Goal: Check status: Check status

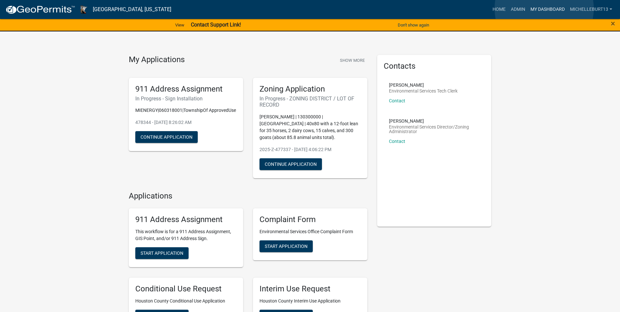
click at [544, 8] on link "My Dashboard" at bounding box center [548, 9] width 40 height 12
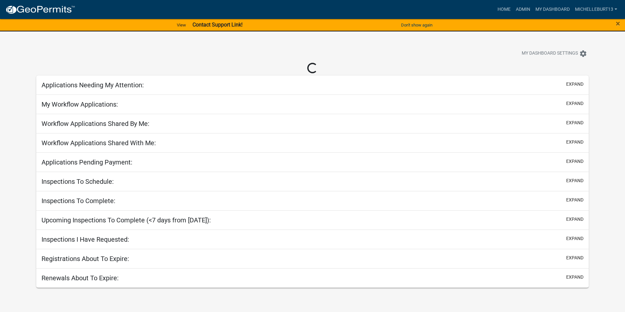
select select "3: 100"
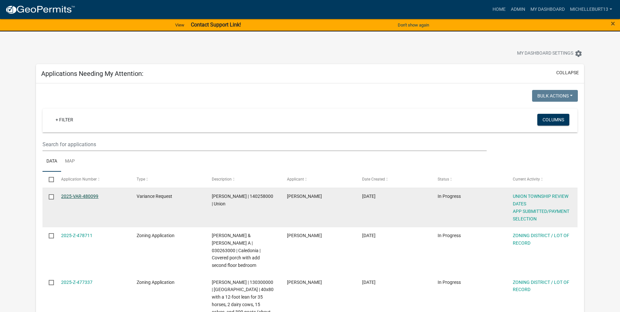
click at [74, 197] on link "2025-VAR-480099" at bounding box center [79, 195] width 37 height 5
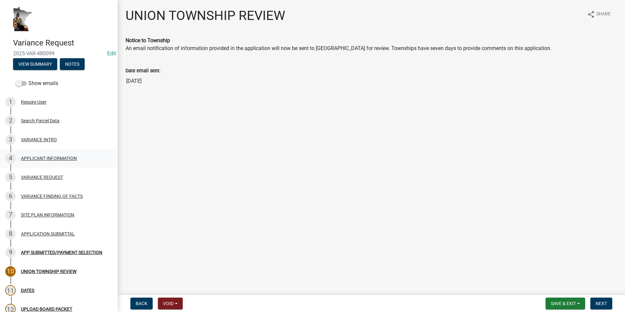
click at [39, 161] on div "4 APPLICANT INFORMATION" at bounding box center [56, 158] width 102 height 10
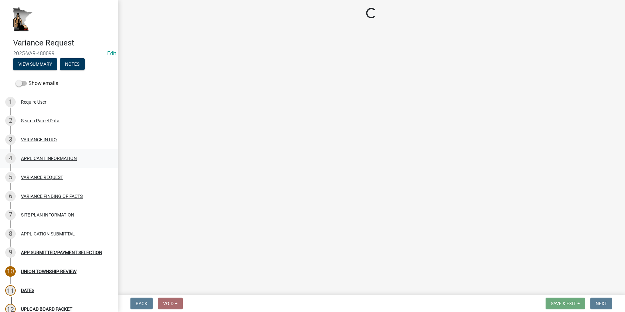
select select "74fadf94-a0d3-49f1-8630-1325ab1771d6"
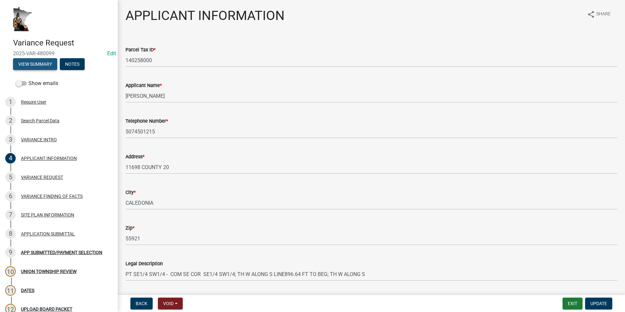
click at [27, 63] on button "View Summary" at bounding box center [35, 64] width 44 height 12
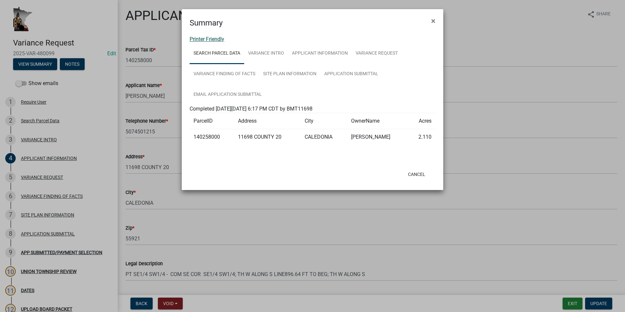
click at [210, 37] on link "Printer Friendly" at bounding box center [206, 39] width 35 height 6
click at [434, 22] on span "×" at bounding box center [433, 20] width 4 height 9
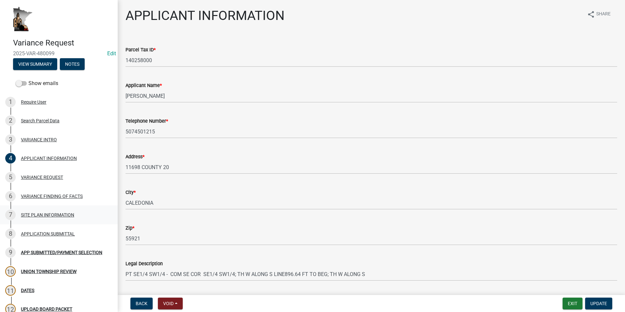
click at [54, 214] on div "SITE PLAN INFORMATION" at bounding box center [47, 214] width 53 height 5
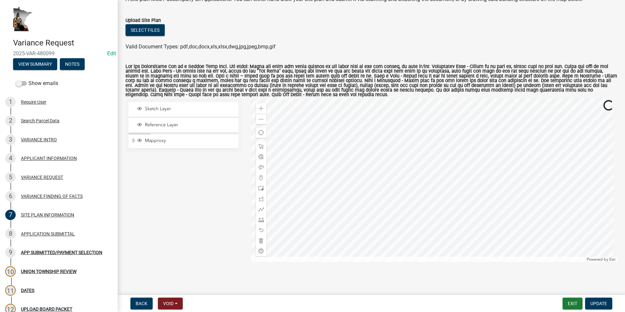
scroll to position [42, 0]
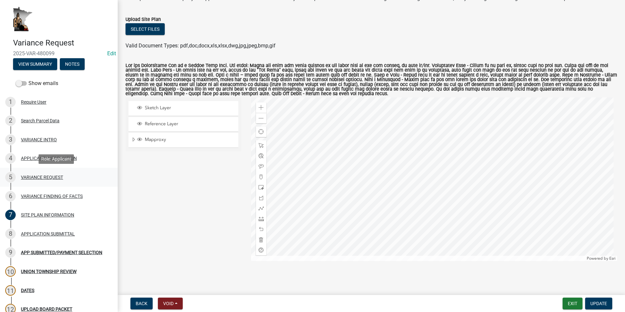
click at [40, 178] on div "VARIANCE REQUEST" at bounding box center [42, 177] width 42 height 5
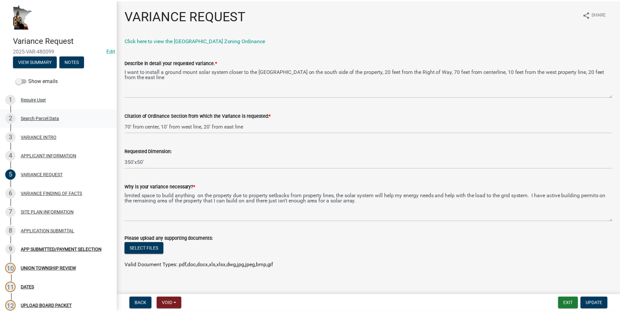
scroll to position [0, 0]
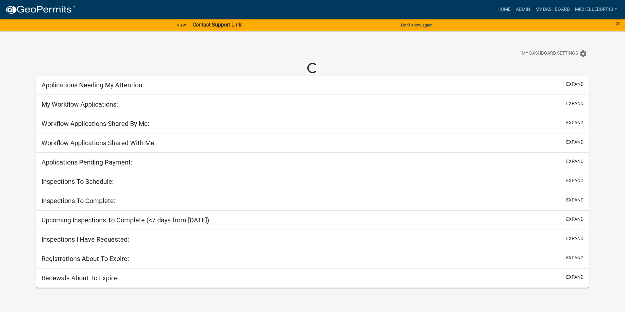
select select "3: 100"
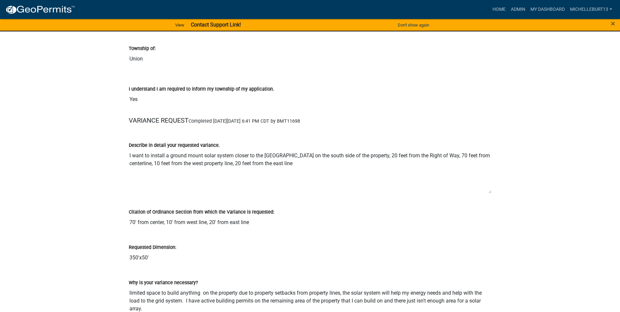
scroll to position [653, 0]
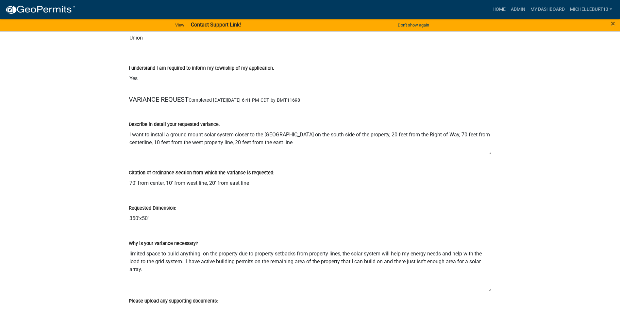
drag, startPoint x: 489, startPoint y: 171, endPoint x: 486, endPoint y: 153, distance: 18.5
click at [486, 153] on textarea "I want to install a ground mount solar system closer to the [GEOGRAPHIC_DATA] o…" at bounding box center [310, 141] width 363 height 26
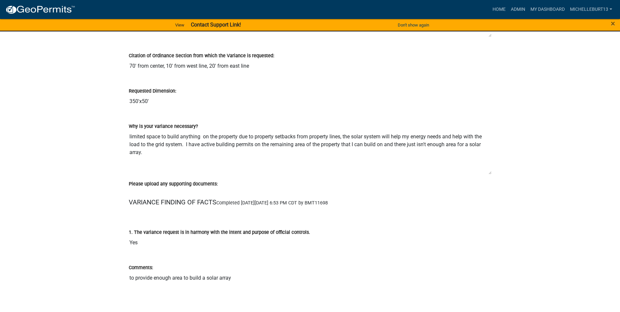
scroll to position [784, 0]
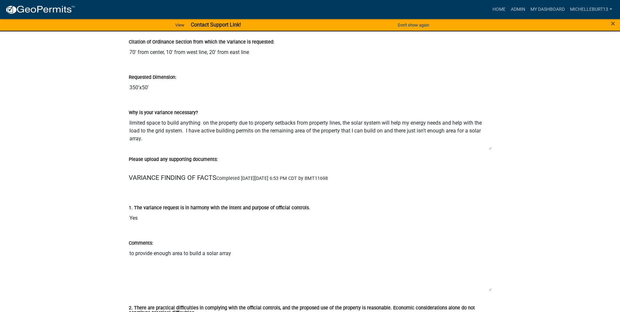
drag, startPoint x: 490, startPoint y: 159, endPoint x: 489, endPoint y: 147, distance: 12.4
click at [489, 147] on textarea "limited space to build anything on the property due to property setbacks from p…" at bounding box center [310, 133] width 363 height 34
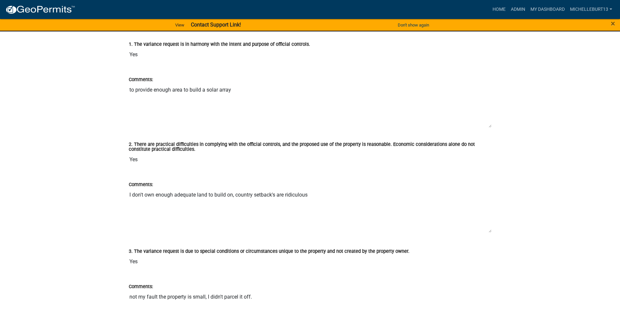
scroll to position [947, 0]
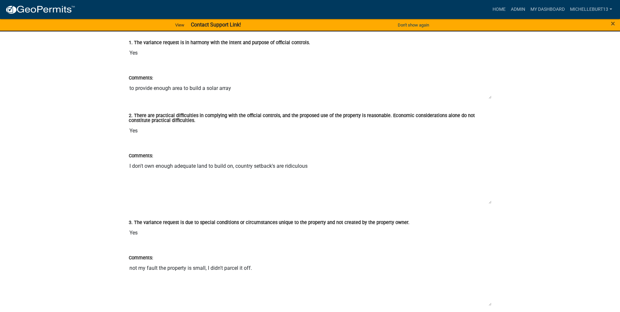
drag, startPoint x: 490, startPoint y: 123, endPoint x: 488, endPoint y: 95, distance: 27.5
click at [488, 95] on textarea "to provide enough area to build a solar array" at bounding box center [310, 90] width 363 height 17
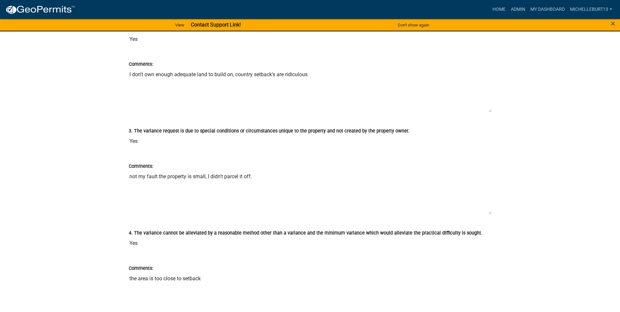
scroll to position [1045, 0]
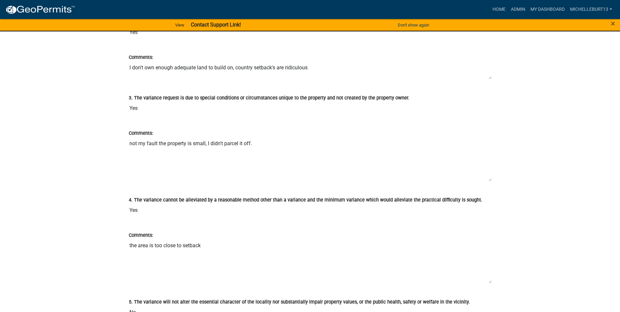
drag, startPoint x: 490, startPoint y: 105, endPoint x: 489, endPoint y: 78, distance: 26.1
click at [489, 78] on textarea "I don't own enough adequate land to build on, country setback's are ridiculous" at bounding box center [310, 70] width 363 height 18
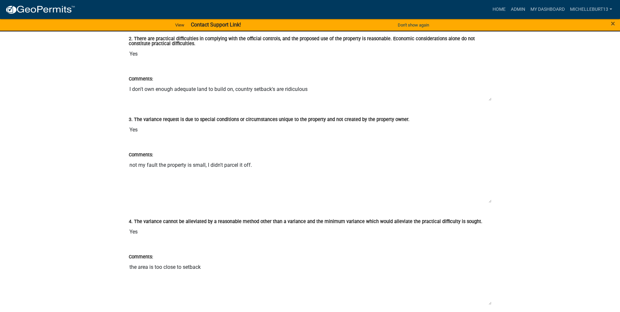
scroll to position [1013, 0]
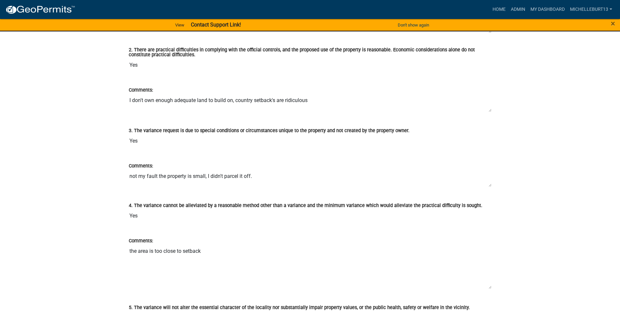
drag, startPoint x: 491, startPoint y: 211, endPoint x: 489, endPoint y: 184, distance: 27.2
click at [489, 184] on textarea "not my fault the property is small, I didn't parcel it off." at bounding box center [310, 178] width 363 height 17
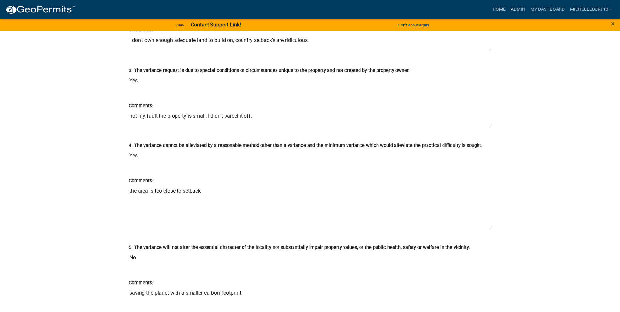
scroll to position [1078, 0]
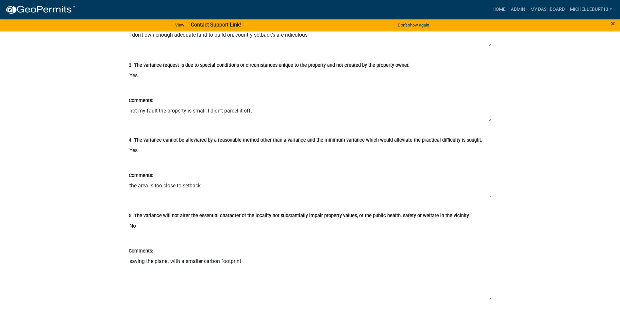
drag, startPoint x: 489, startPoint y: 222, endPoint x: 486, endPoint y: 195, distance: 27.7
click at [486, 195] on textarea "the area is too close to setback" at bounding box center [310, 188] width 363 height 18
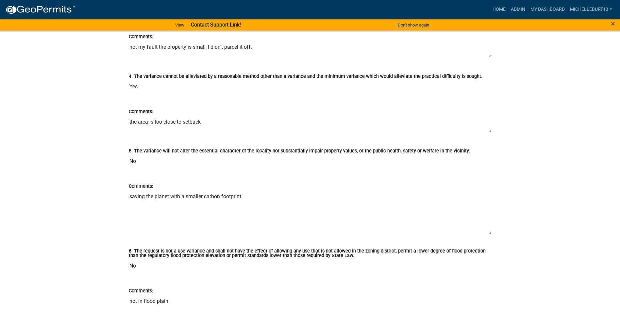
scroll to position [1143, 0]
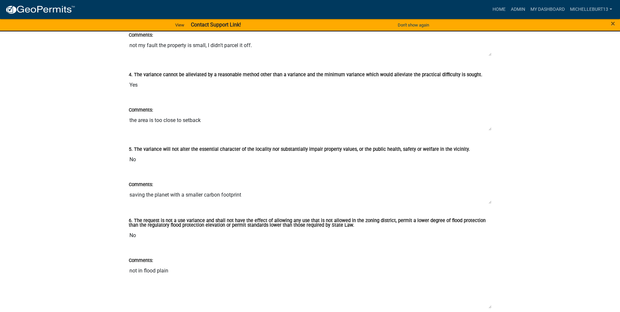
drag, startPoint x: 489, startPoint y: 231, endPoint x: 490, endPoint y: 202, distance: 28.8
click at [490, 202] on textarea "saving the planet with a smaller carbon footprint" at bounding box center [310, 196] width 363 height 16
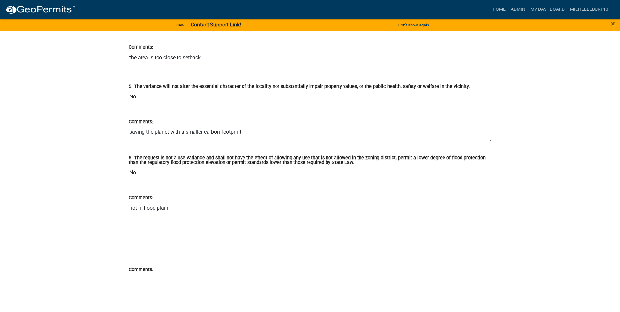
scroll to position [1209, 0]
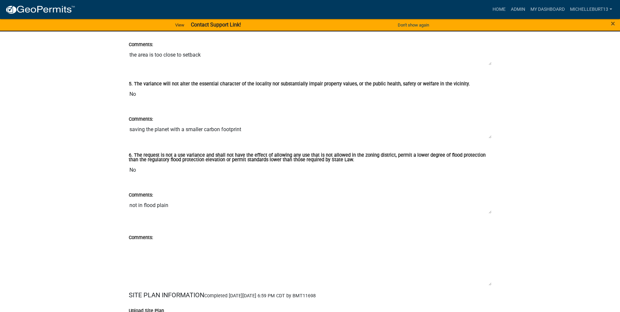
drag, startPoint x: 490, startPoint y: 242, endPoint x: 490, endPoint y: 213, distance: 29.4
click at [490, 213] on textarea "not in flood plain" at bounding box center [310, 206] width 363 height 15
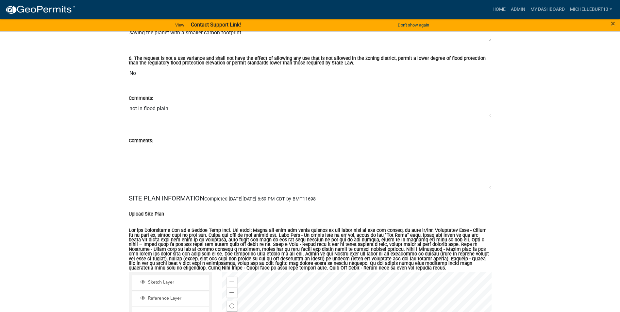
scroll to position [1307, 0]
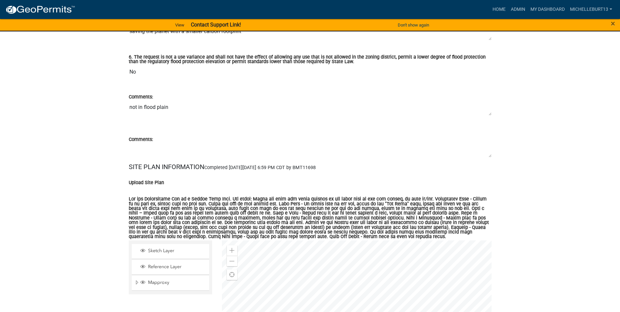
drag, startPoint x: 490, startPoint y: 186, endPoint x: 490, endPoint y: 153, distance: 33.0
click at [490, 153] on textarea "Comments:" at bounding box center [310, 150] width 363 height 14
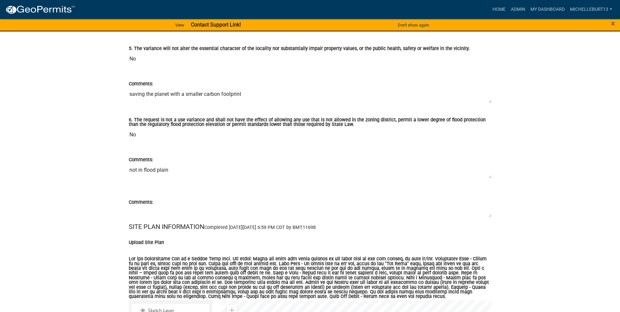
scroll to position [1252, 0]
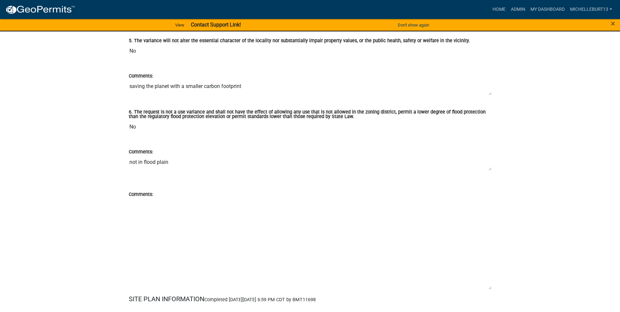
drag, startPoint x: 490, startPoint y: 209, endPoint x: 488, endPoint y: 289, distance: 80.1
click at [488, 289] on textarea "Comments:" at bounding box center [310, 243] width 363 height 91
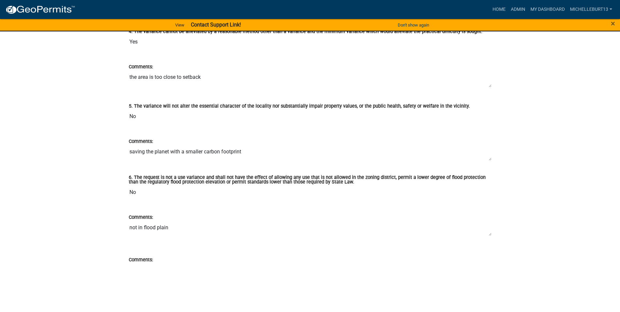
scroll to position [1154, 0]
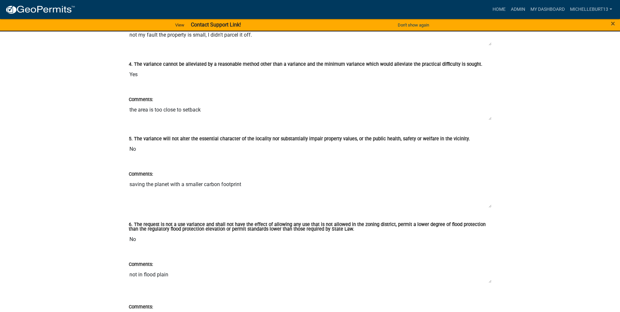
drag, startPoint x: 490, startPoint y: 192, endPoint x: 490, endPoint y: 206, distance: 14.7
click at [490, 206] on textarea "saving the planet with a smaller carbon footprint" at bounding box center [310, 193] width 363 height 30
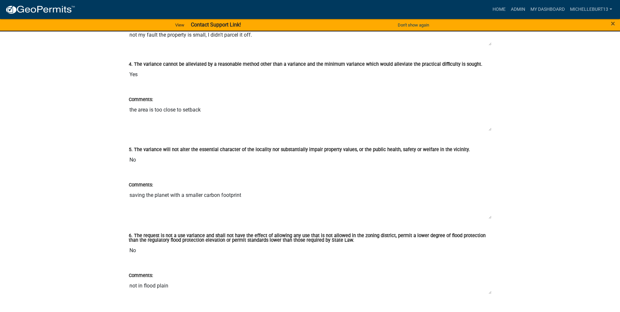
drag, startPoint x: 489, startPoint y: 119, endPoint x: 489, endPoint y: 134, distance: 15.0
click at [489, 131] on textarea "the area is too close to setback" at bounding box center [310, 117] width 363 height 28
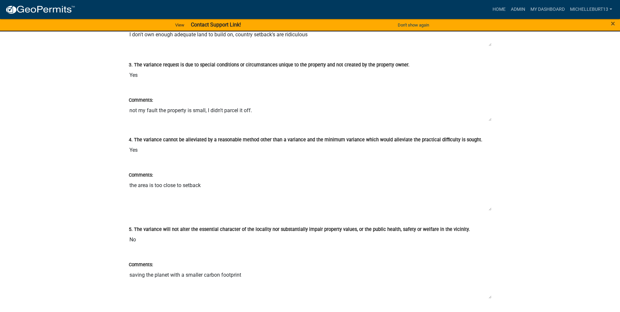
scroll to position [1056, 0]
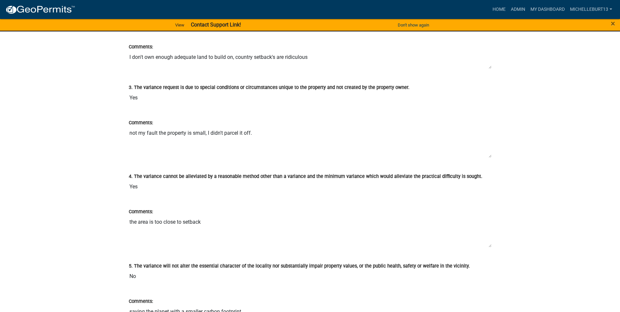
drag, startPoint x: 491, startPoint y: 142, endPoint x: 490, endPoint y: 156, distance: 14.4
click at [490, 156] on textarea "not my fault the property is small, I didn't parcel it off." at bounding box center [310, 141] width 363 height 31
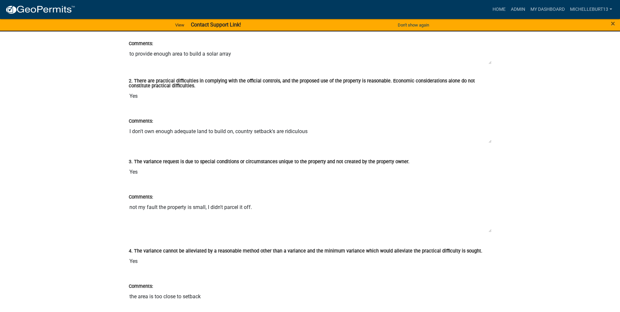
scroll to position [958, 0]
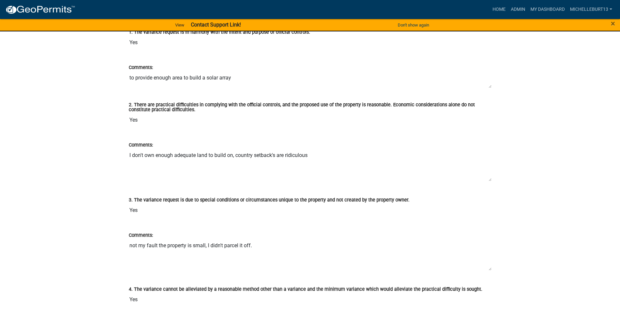
drag, startPoint x: 490, startPoint y: 166, endPoint x: 489, endPoint y: 184, distance: 17.7
click at [489, 181] on textarea "I don't own enough adequate land to build on, country setback's are ridiculous" at bounding box center [310, 165] width 363 height 33
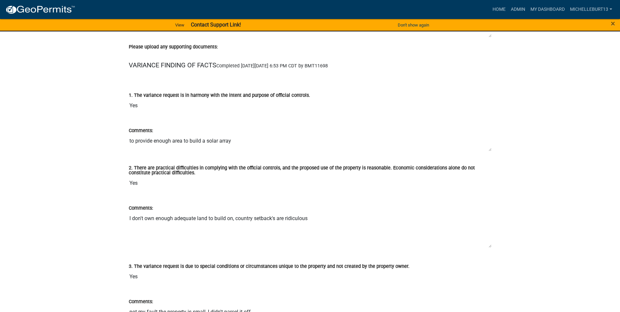
scroll to position [893, 0]
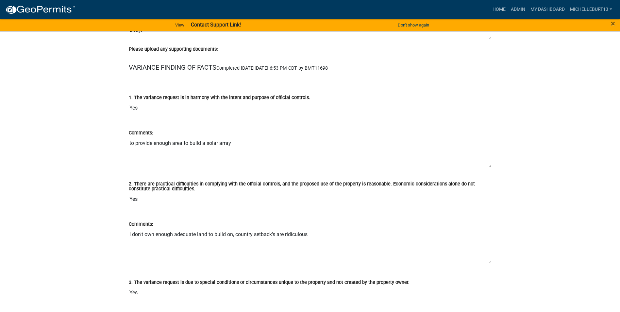
drag, startPoint x: 490, startPoint y: 152, endPoint x: 490, endPoint y: 166, distance: 14.1
click at [490, 166] on textarea "to provide enough area to build a solar array" at bounding box center [310, 152] width 363 height 31
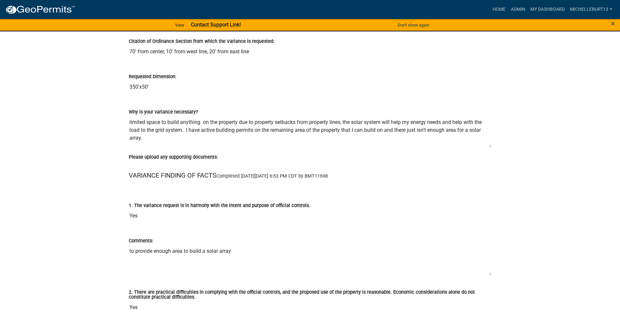
scroll to position [762, 0]
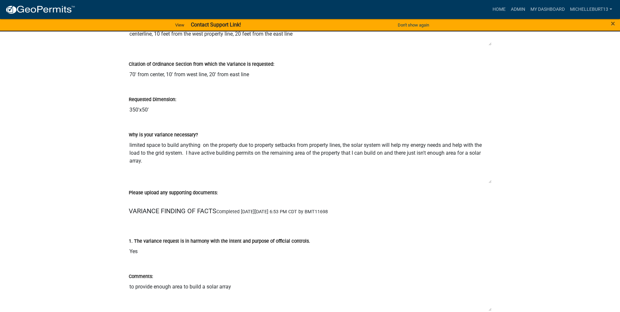
drag, startPoint x: 489, startPoint y: 169, endPoint x: 489, endPoint y: 182, distance: 12.7
click at [489, 182] on textarea "limited space to build anything on the property due to property setbacks from p…" at bounding box center [310, 161] width 363 height 45
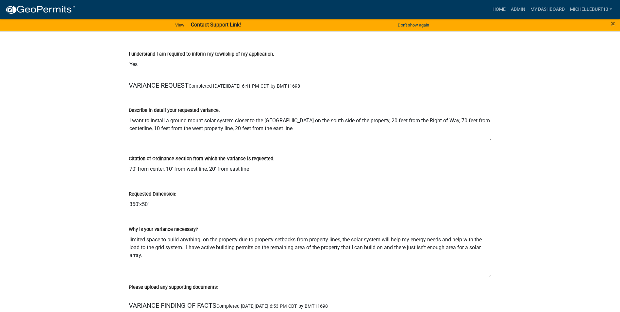
scroll to position [664, 0]
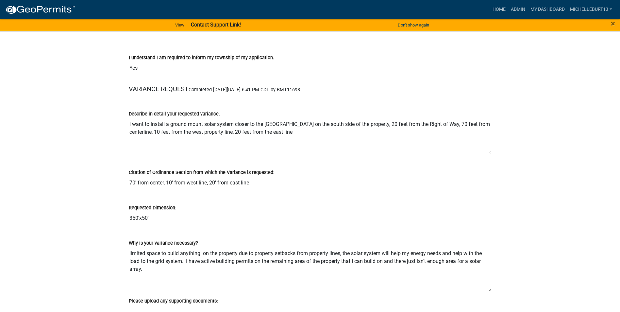
drag, startPoint x: 490, startPoint y: 142, endPoint x: 489, endPoint y: 153, distance: 10.8
click at [489, 153] on textarea "I want to install a ground mount solar system closer to the [GEOGRAPHIC_DATA] o…" at bounding box center [310, 136] width 363 height 36
